Goal: Transaction & Acquisition: Purchase product/service

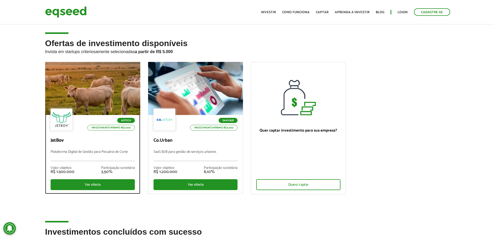
click at [92, 147] on div "Agtech Investimento mínimo: R$ 5.000 JetBov Plataforma Digital de Gestão para P…" at bounding box center [92, 154] width 95 height 79
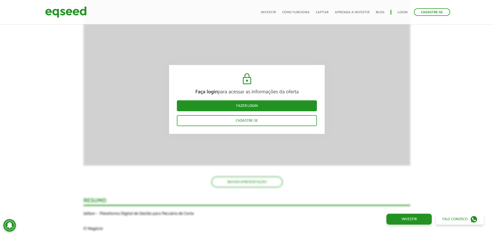
scroll to position [826, 0]
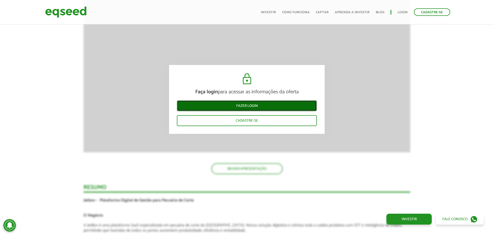
click at [252, 106] on link "Fazer login" at bounding box center [247, 105] width 140 height 11
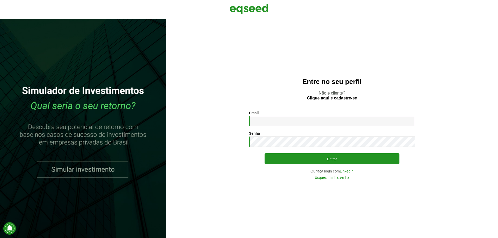
click at [289, 126] on input "Email *" at bounding box center [332, 121] width 166 height 10
type input "**********"
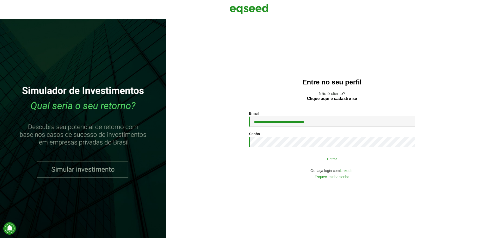
click at [284, 156] on button "Entrar" at bounding box center [332, 159] width 135 height 10
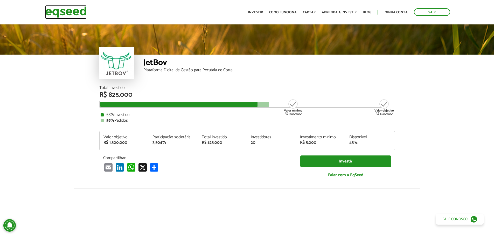
click at [64, 12] on img at bounding box center [66, 12] width 42 height 14
